Goal: Obtain resource: Download file/media

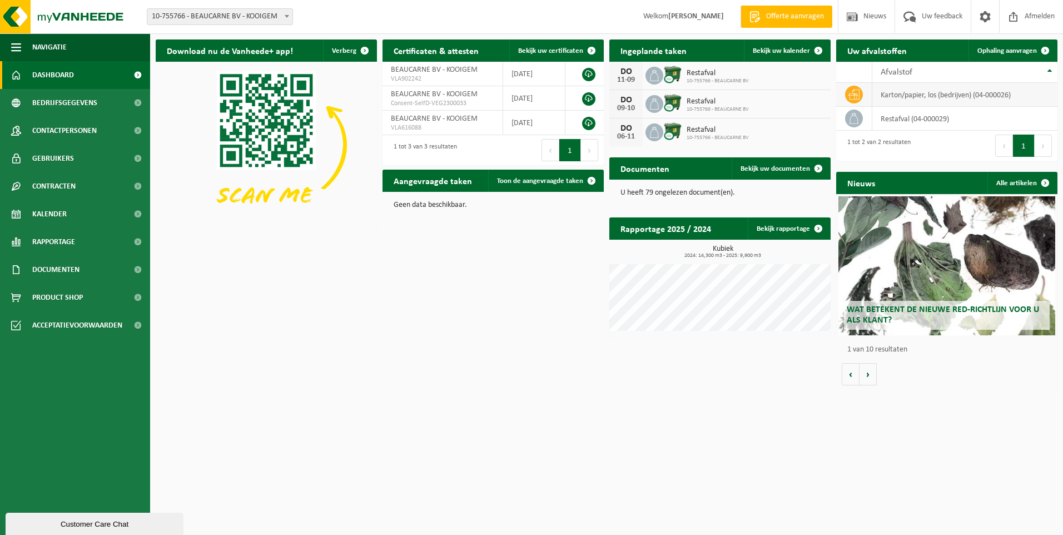
click at [914, 96] on td "karton/papier, los (bedrijven) (04-000026)" at bounding box center [964, 95] width 185 height 24
click at [895, 68] on span "Afvalstof" at bounding box center [896, 72] width 32 height 9
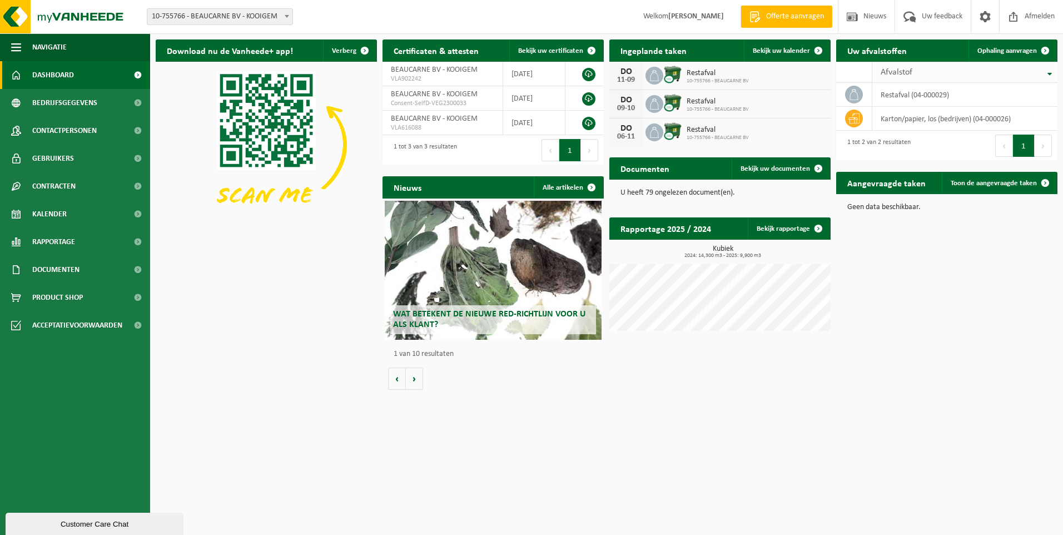
click at [895, 70] on span "Afvalstof" at bounding box center [896, 72] width 32 height 9
click at [269, 18] on span "10-755766 - BEAUCARNE BV - KOOIGEM" at bounding box center [219, 17] width 145 height 16
click at [589, 77] on link at bounding box center [588, 74] width 13 height 13
click at [552, 54] on span "Bekijk uw certificaten" at bounding box center [550, 50] width 65 height 7
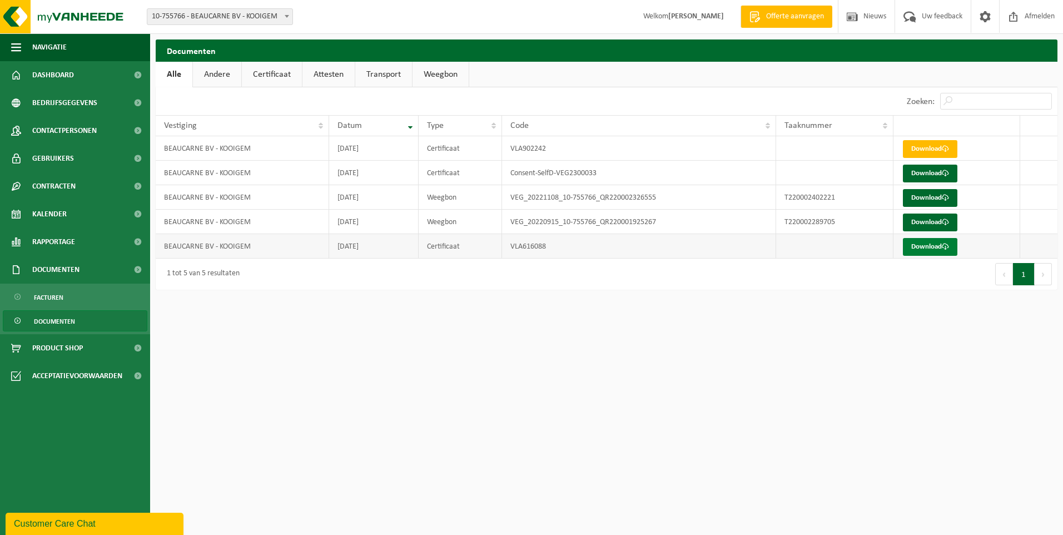
click at [928, 246] on link "Download" at bounding box center [930, 247] width 54 height 18
